Goal: Task Accomplishment & Management: Manage account settings

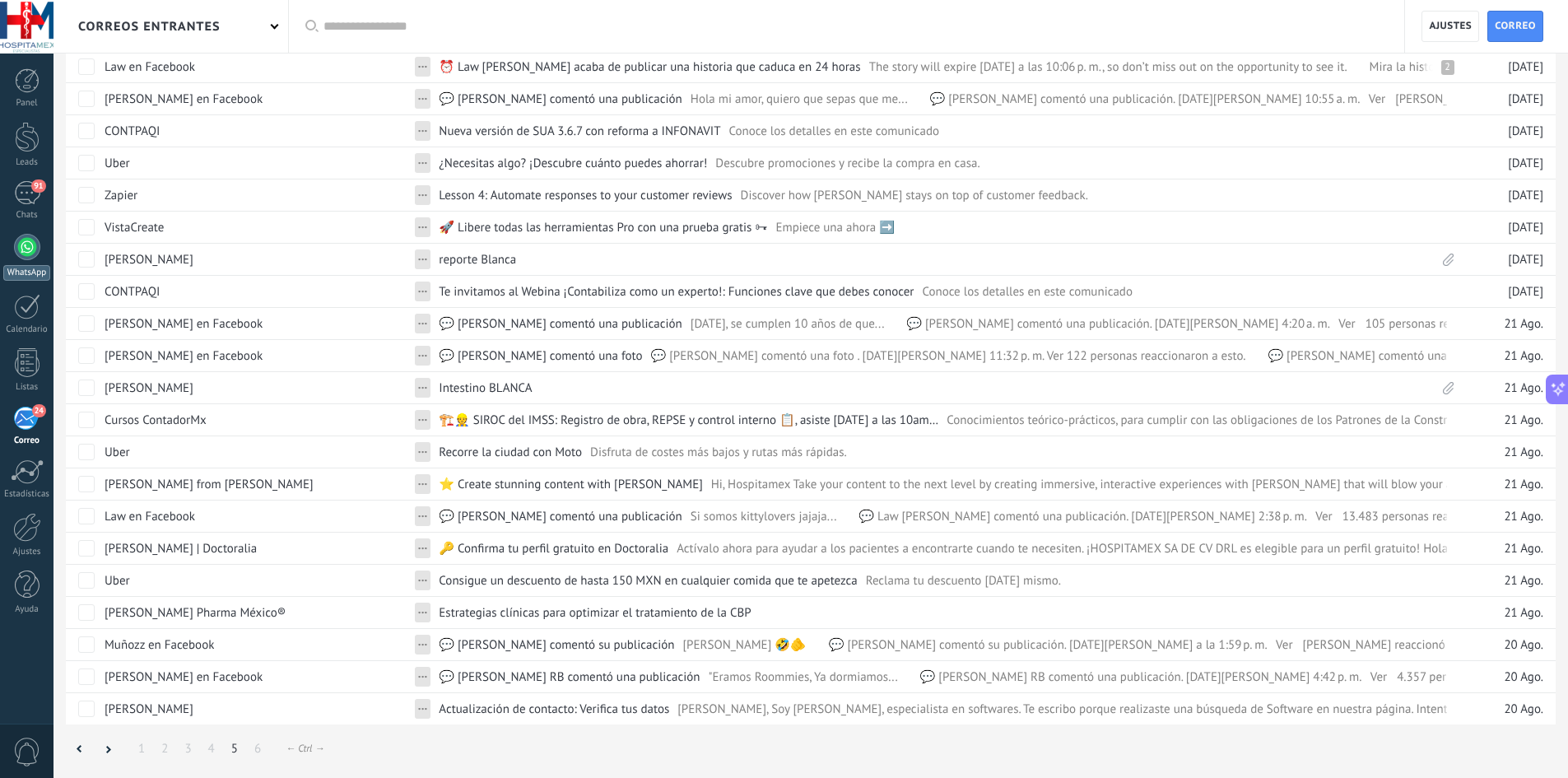
click at [31, 242] on div at bounding box center [27, 247] width 26 height 26
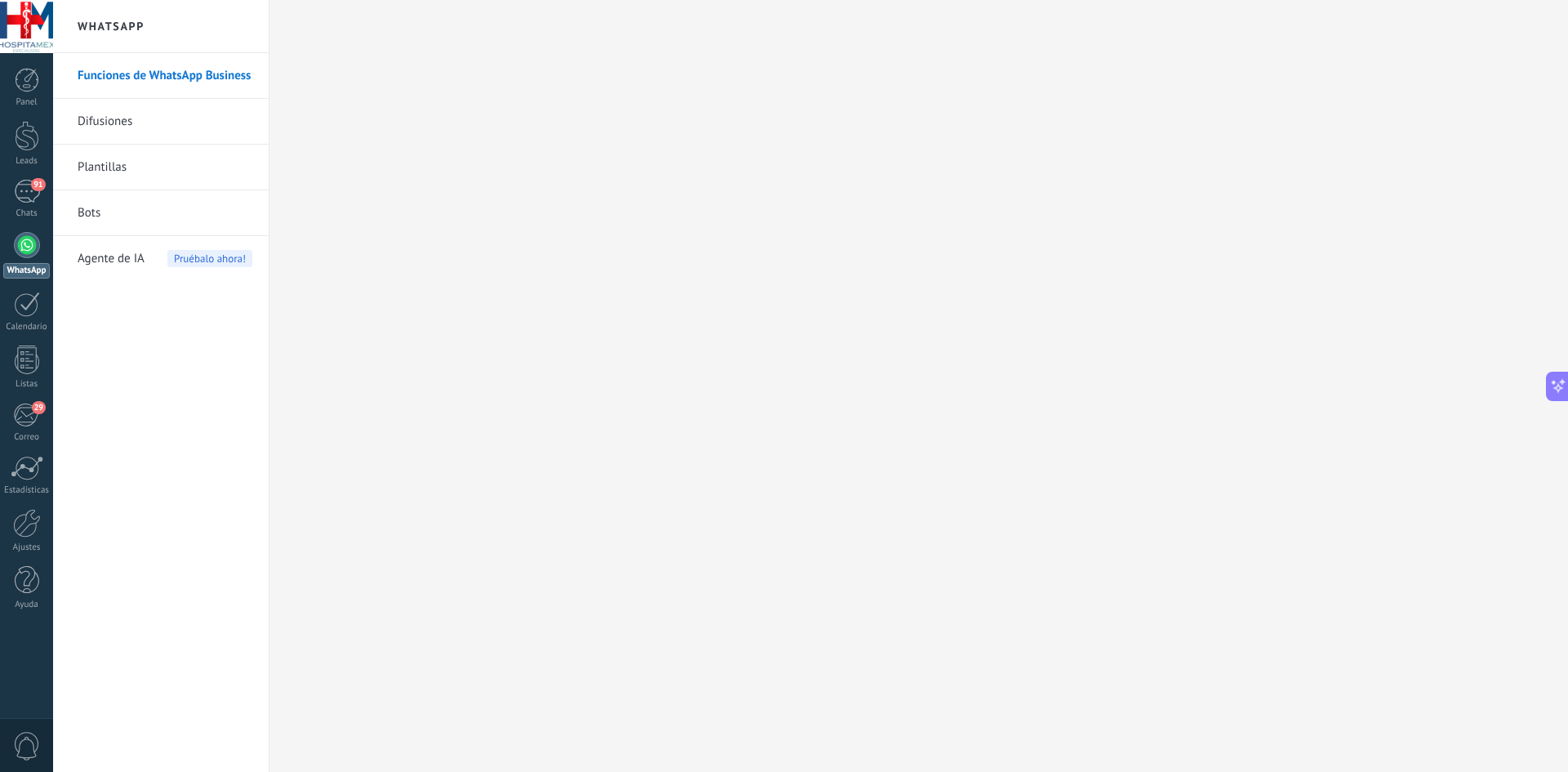
click at [136, 223] on link "Bots" at bounding box center [165, 213] width 174 height 46
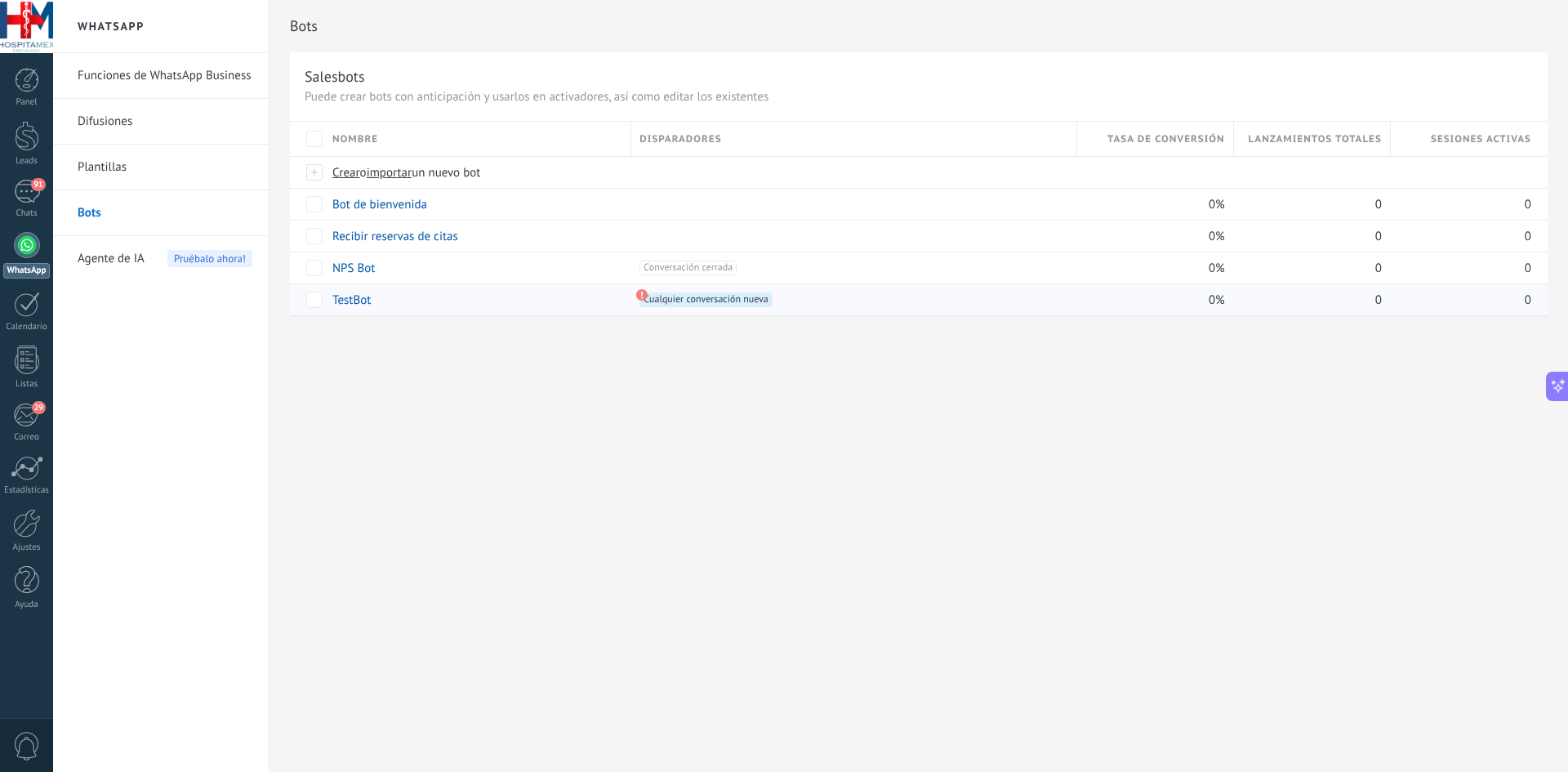
click at [414, 296] on div "TestBot" at bounding box center [474, 300] width 299 height 31
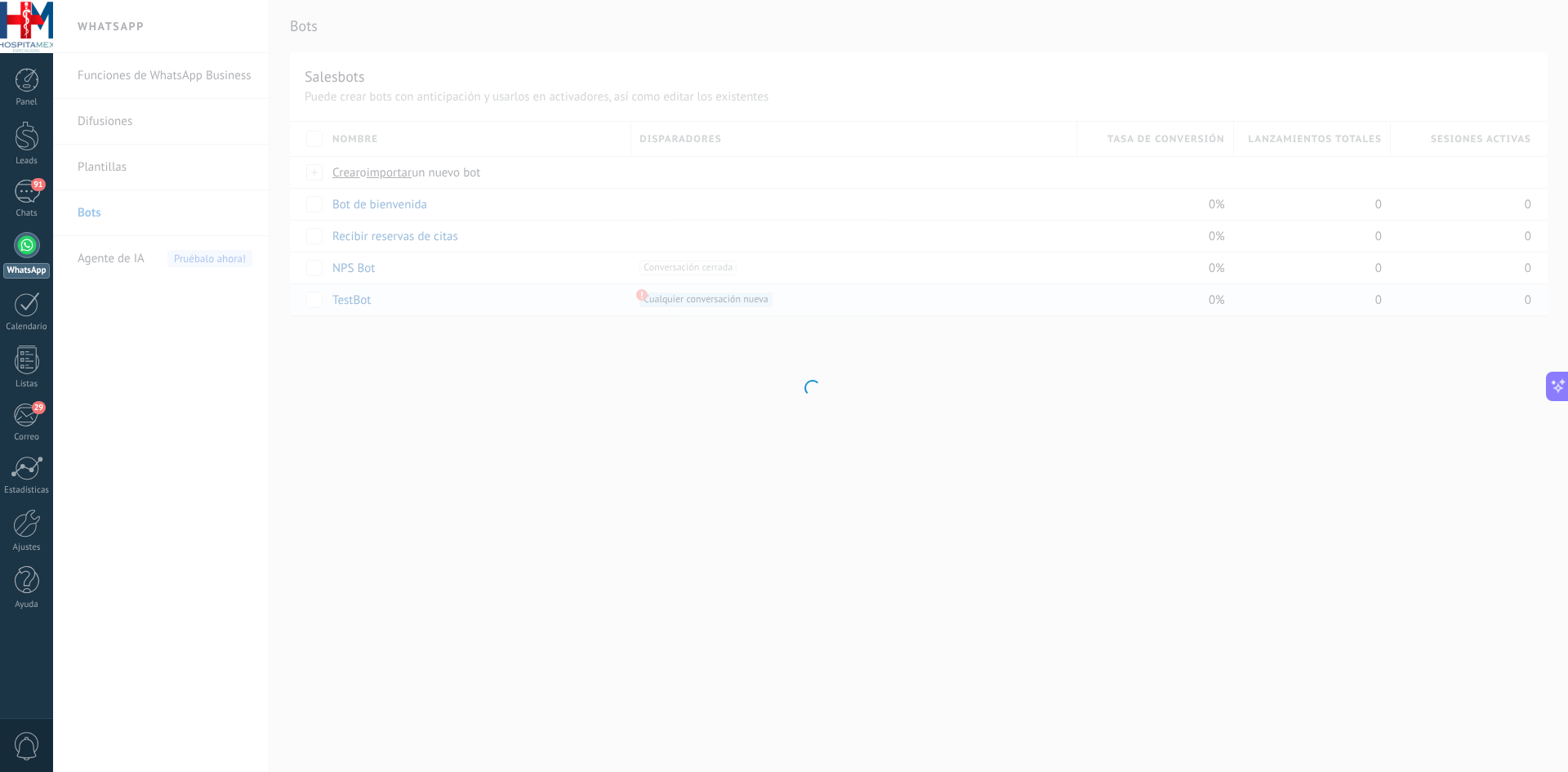
click at [414, 296] on div at bounding box center [810, 386] width 1515 height 772
type input "*******"
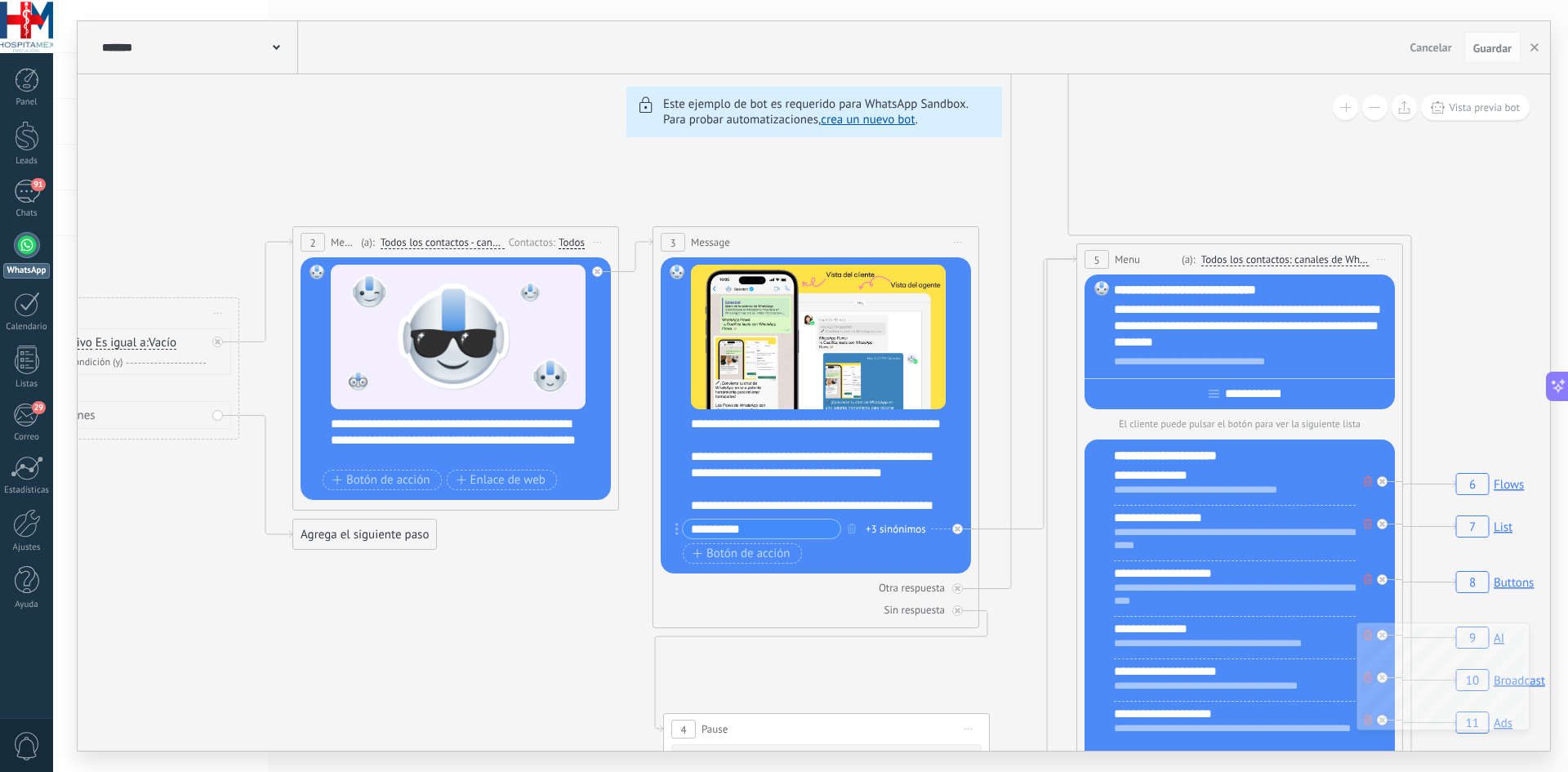
click at [23, 247] on div at bounding box center [27, 245] width 26 height 26
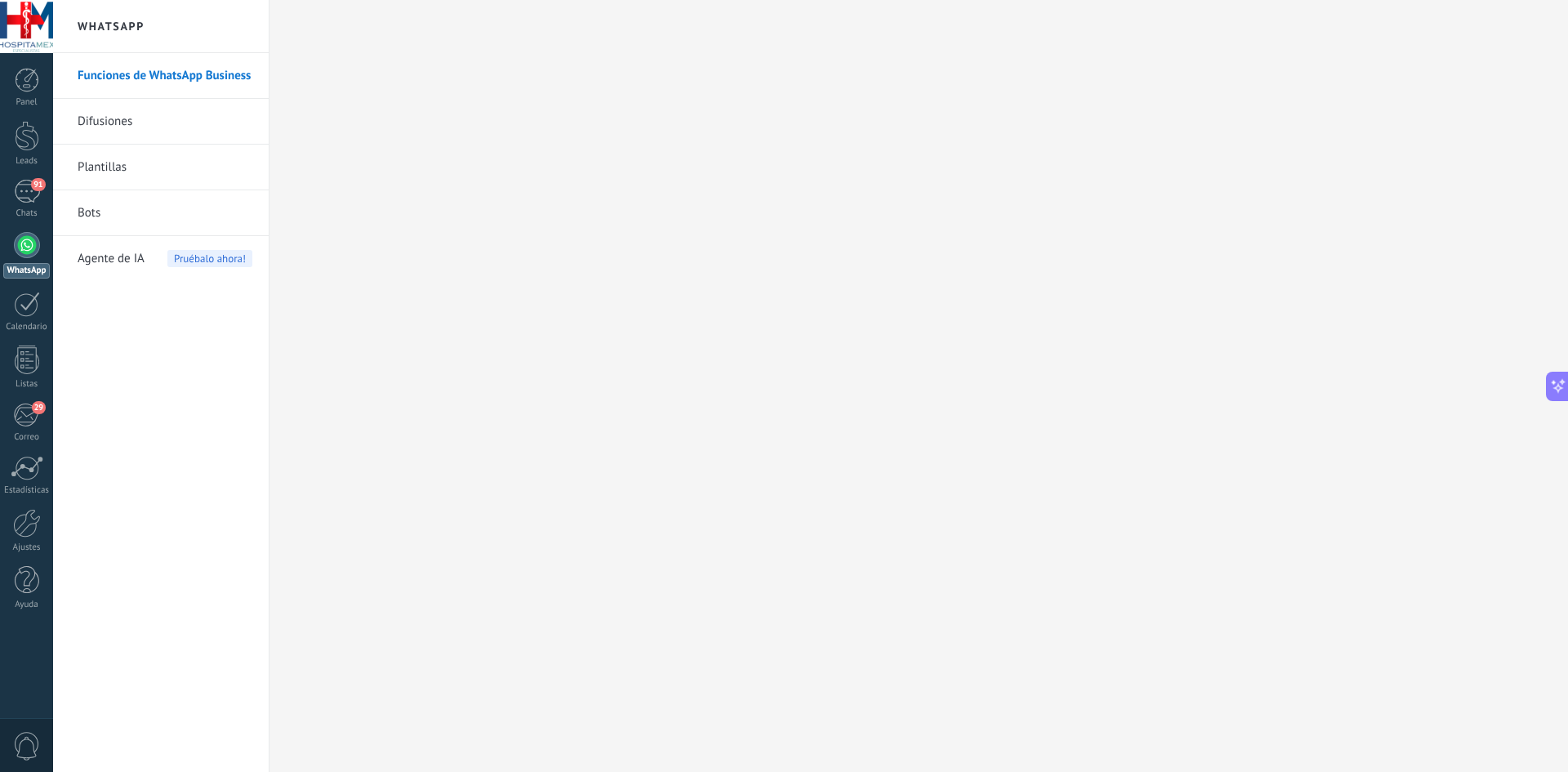
click at [136, 211] on link "Bots" at bounding box center [165, 213] width 174 height 46
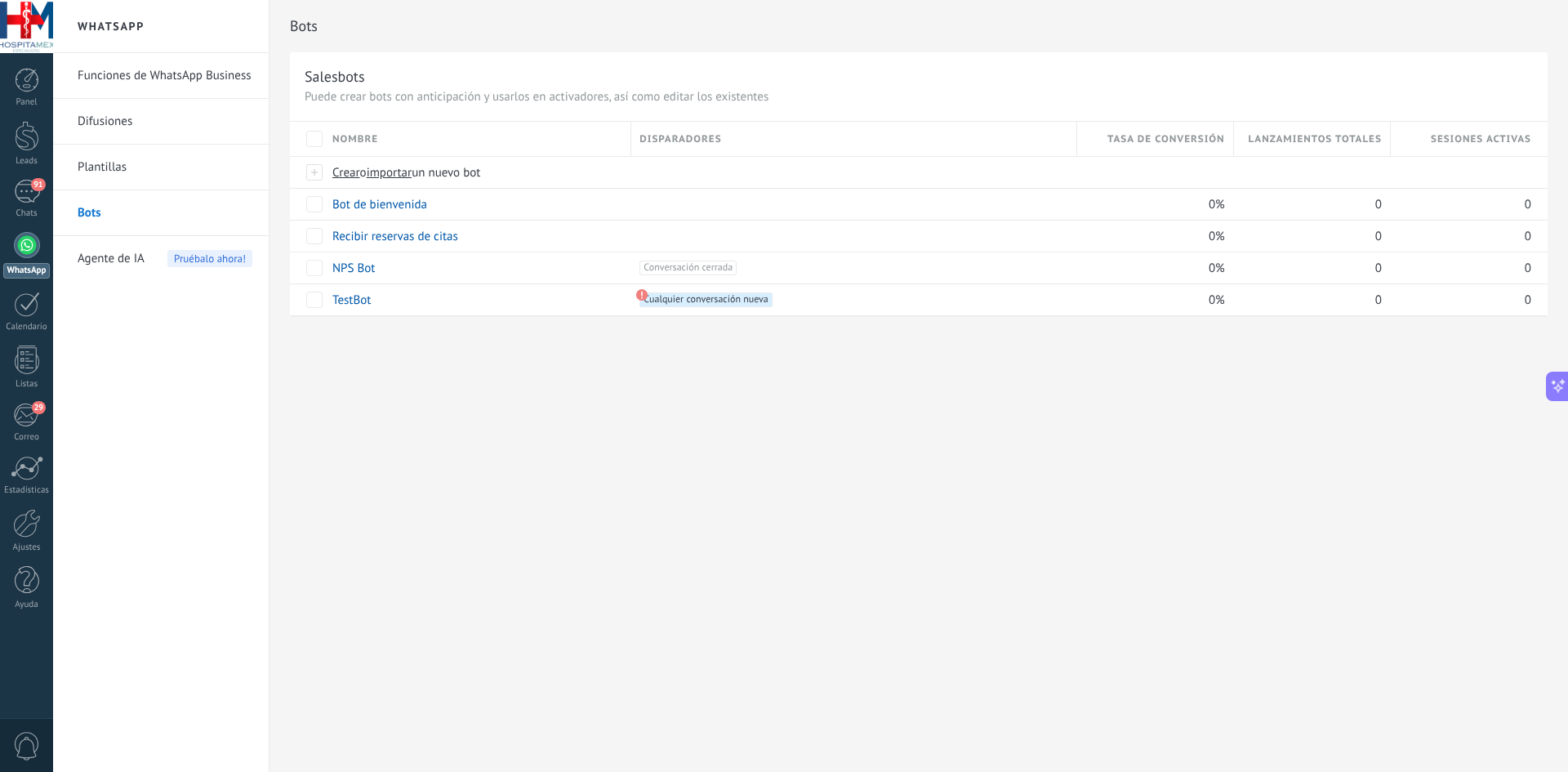
click at [145, 173] on link "Plantillas" at bounding box center [165, 167] width 174 height 46
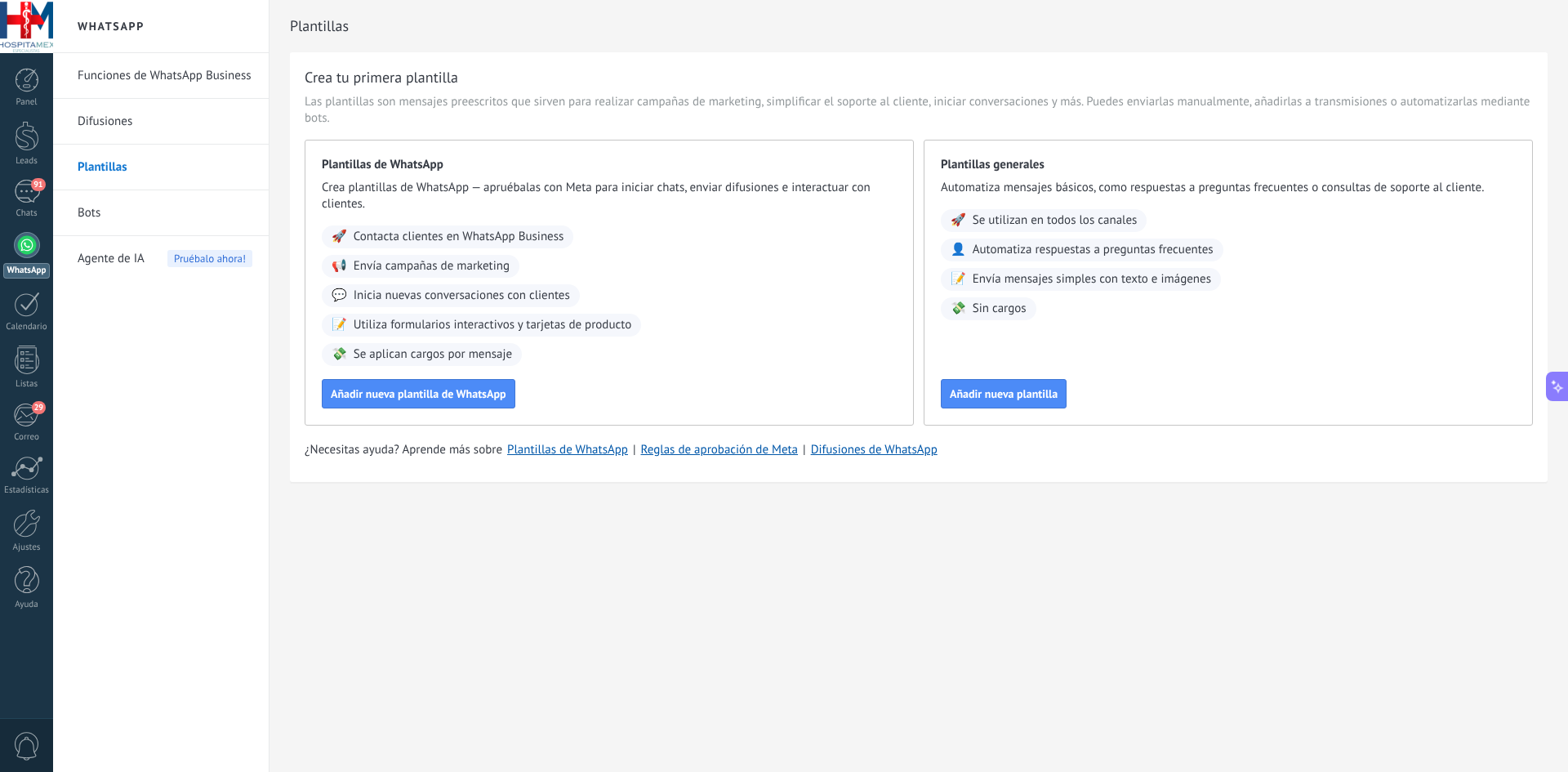
click at [137, 207] on link "Bots" at bounding box center [165, 213] width 174 height 46
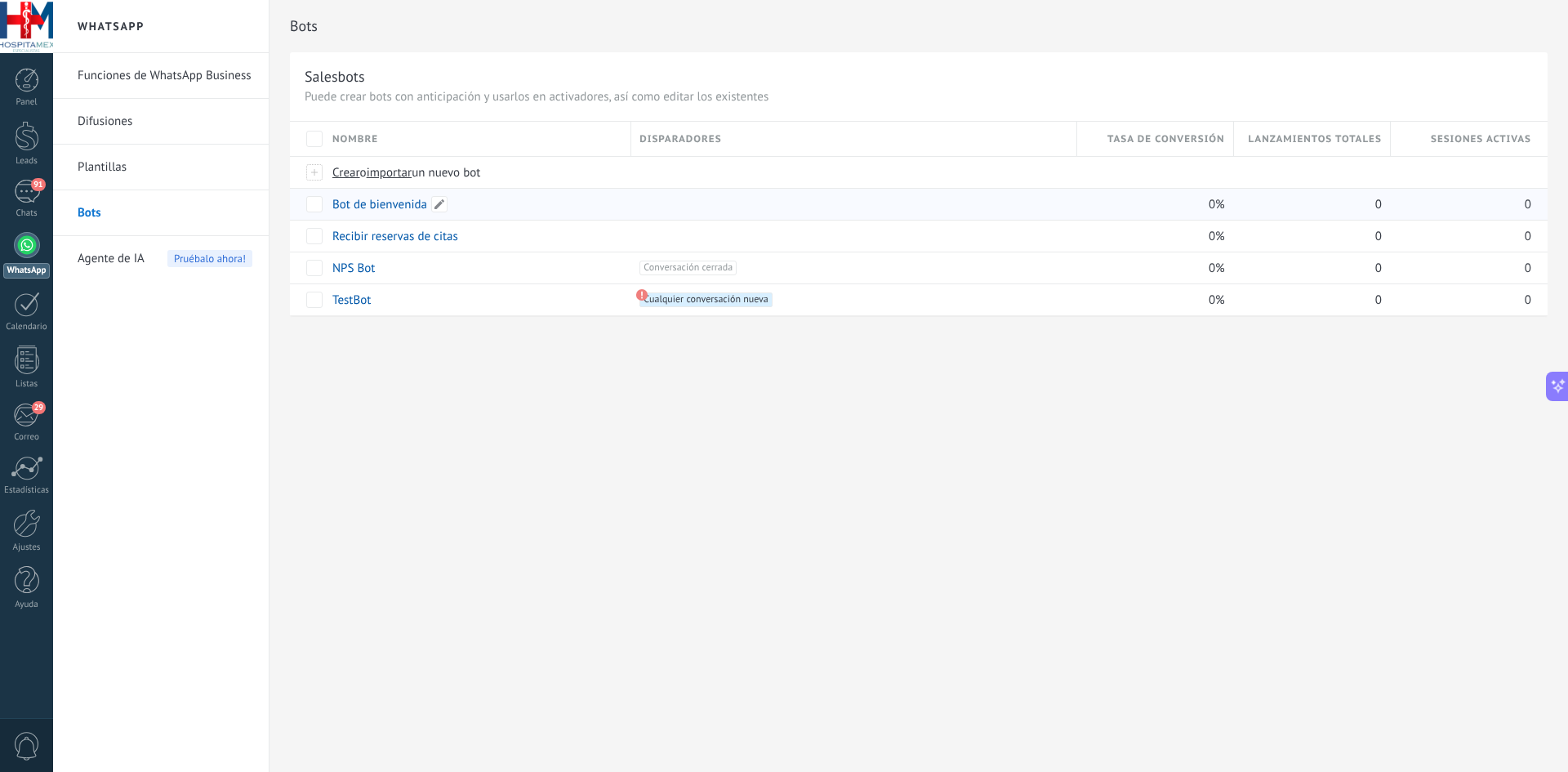
click at [388, 206] on link "Bot de bienvenida" at bounding box center [380, 204] width 95 height 16
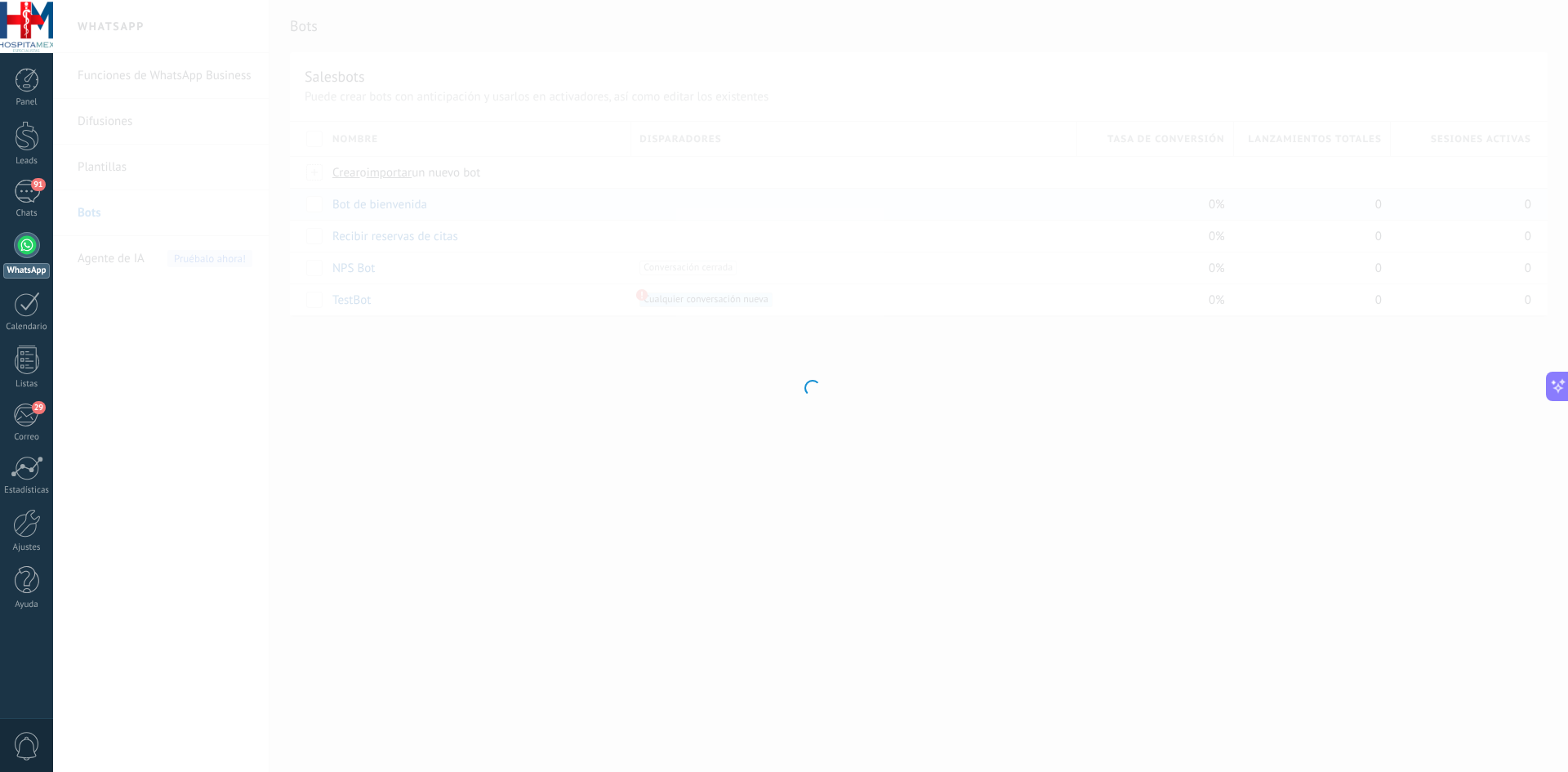
type input "**********"
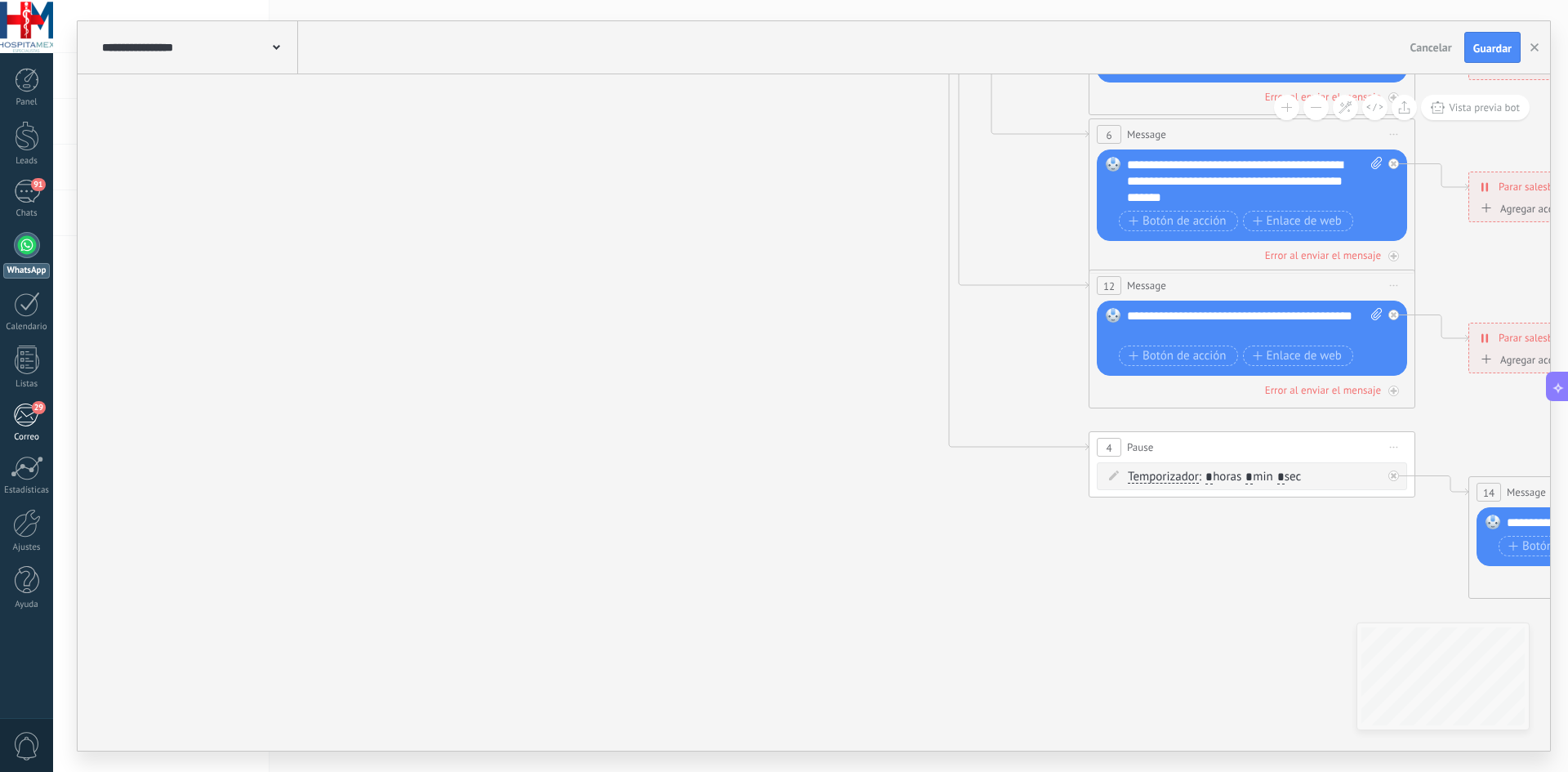
click at [39, 417] on div "29" at bounding box center [26, 415] width 27 height 25
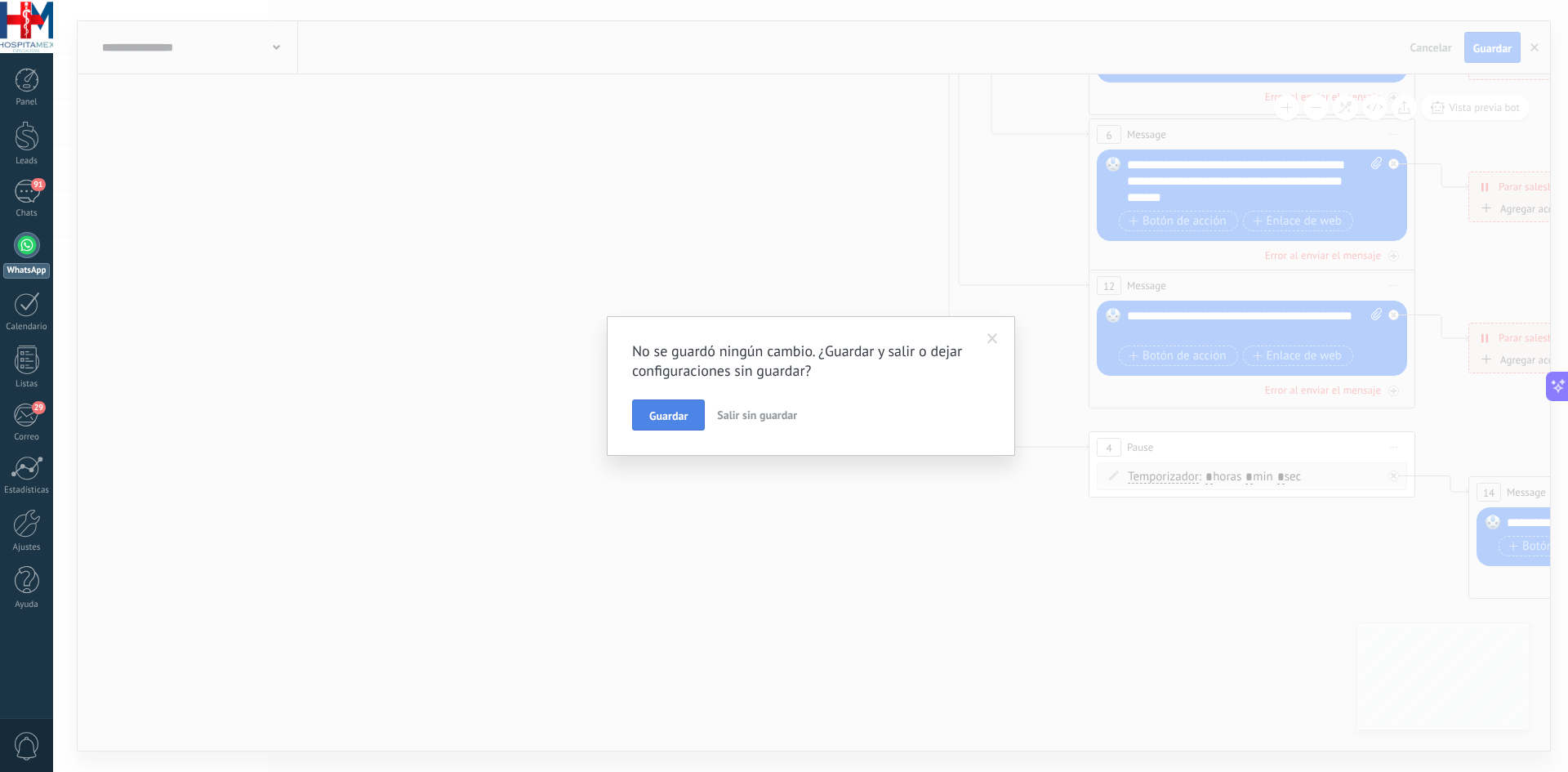
click at [649, 406] on button "Guardar" at bounding box center [668, 415] width 73 height 31
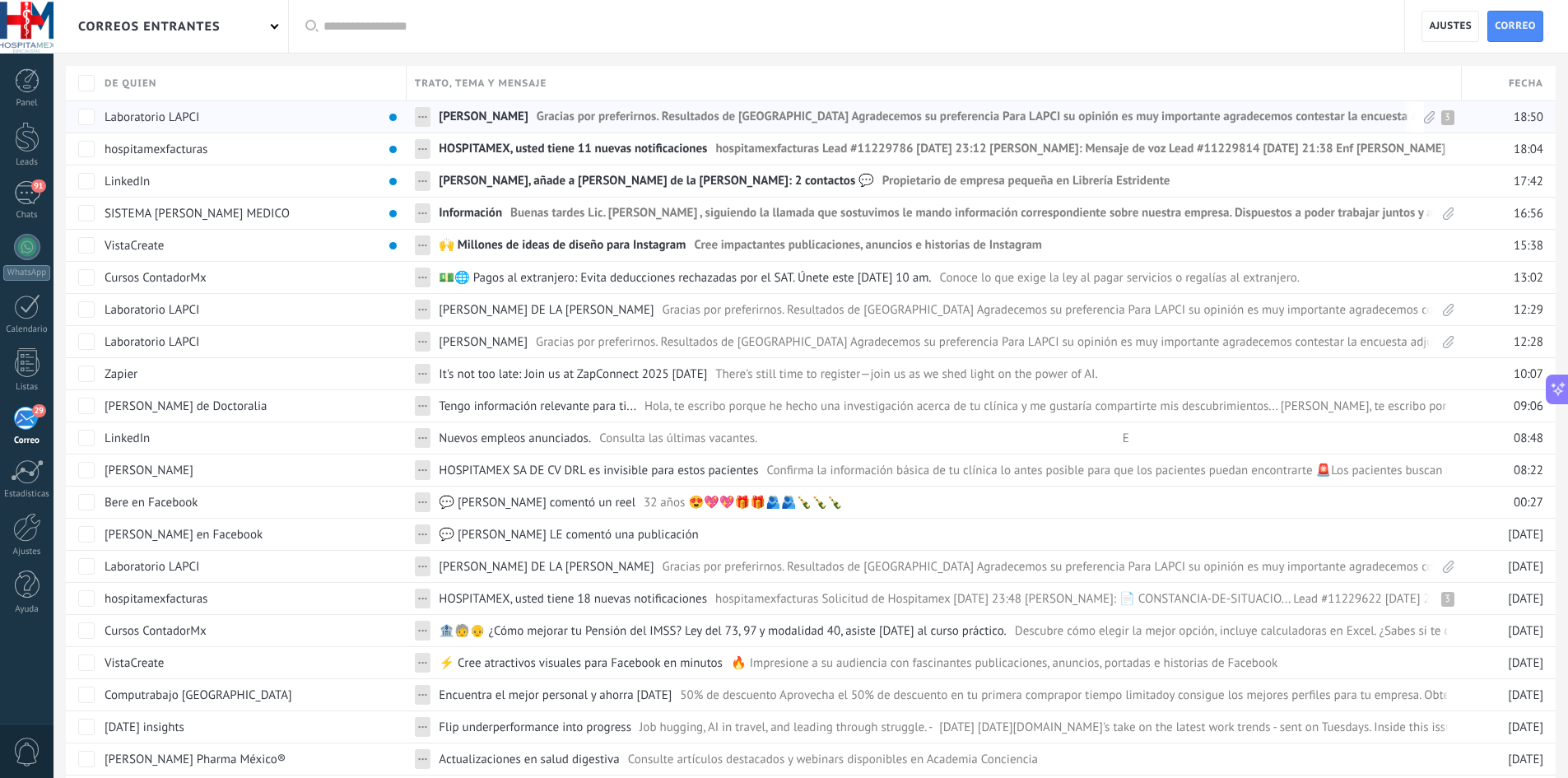
click at [282, 113] on div "Laboratorio LAPCI" at bounding box center [248, 117] width 302 height 31
click at [528, 111] on span "[PERSON_NAME]" at bounding box center [483, 121] width 89 height 24
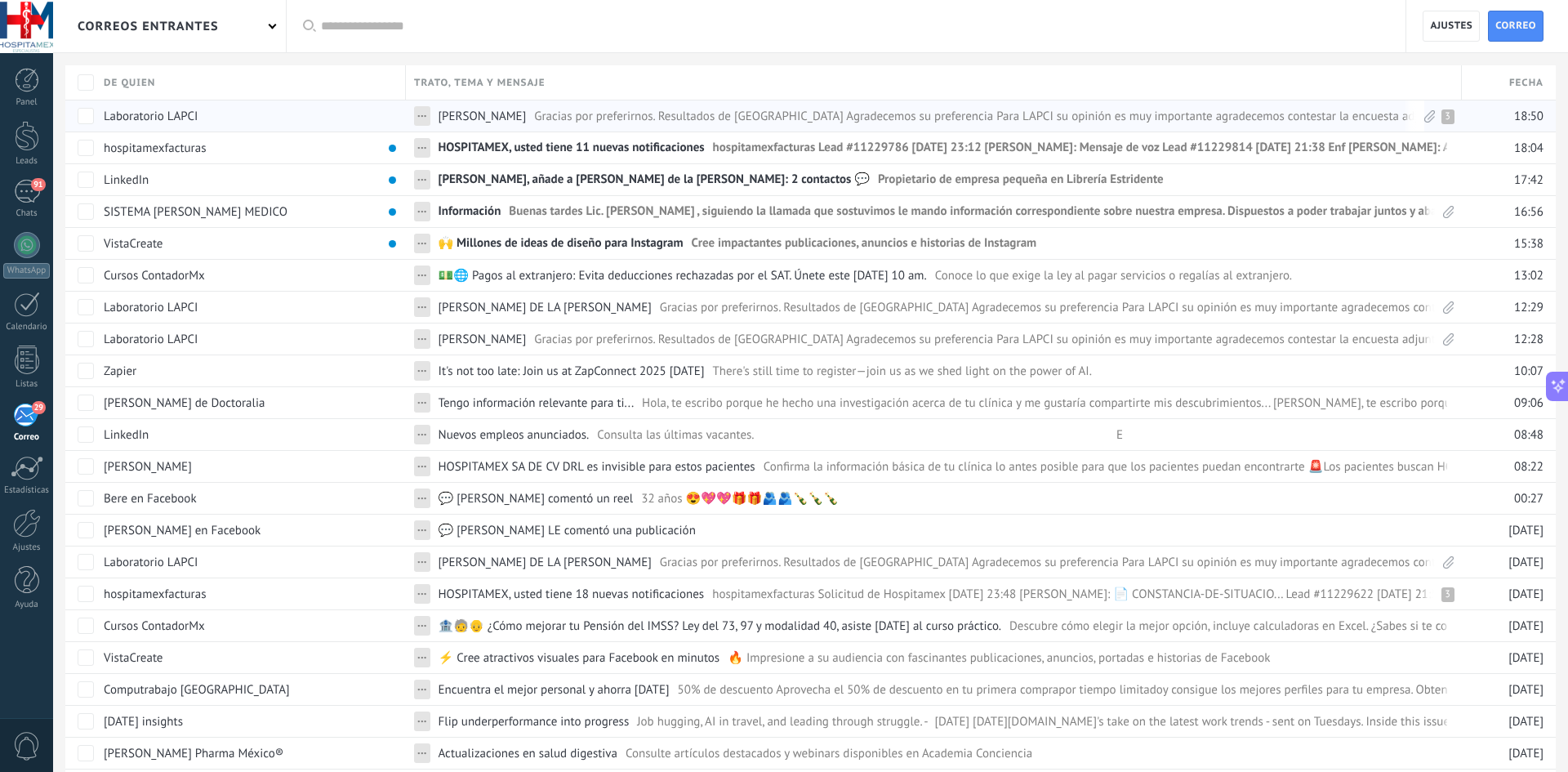
click at [527, 111] on span "[PERSON_NAME]" at bounding box center [483, 116] width 88 height 15
